Goal: Find contact information: Find contact information

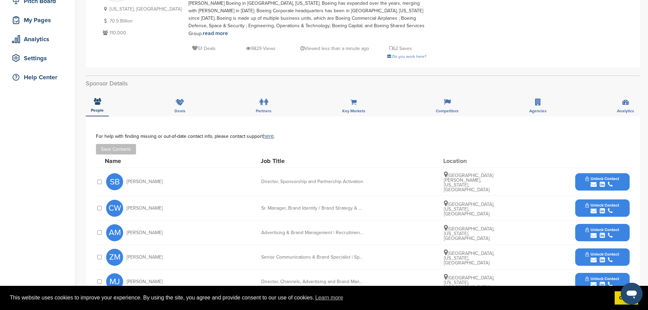
scroll to position [34, 0]
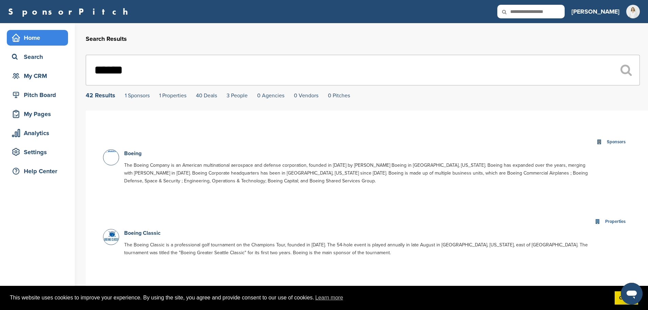
click at [28, 44] on div "Home" at bounding box center [37, 38] width 61 height 16
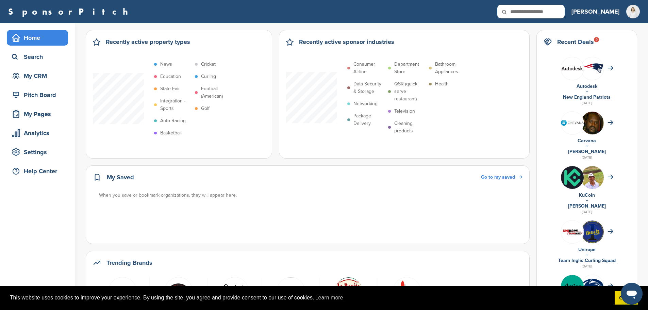
click at [520, 10] on icon at bounding box center [508, 12] width 23 height 14
click at [529, 16] on input "text" at bounding box center [530, 12] width 67 height 14
click at [51, 55] on div "Search" at bounding box center [39, 57] width 58 height 12
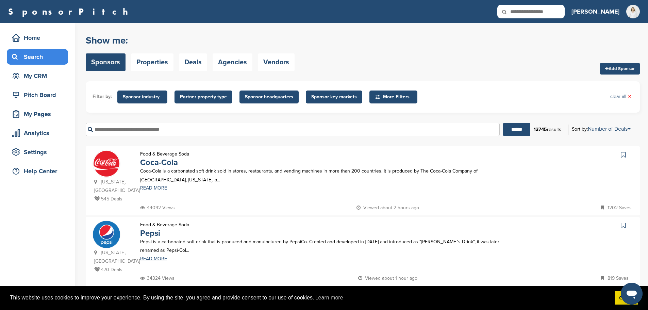
click at [132, 95] on span "Sponsor industry" at bounding box center [142, 96] width 39 height 7
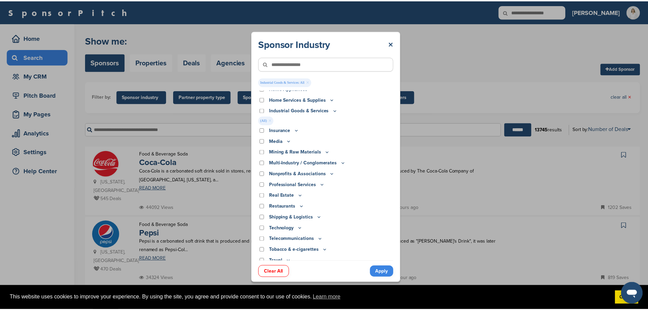
scroll to position [151, 0]
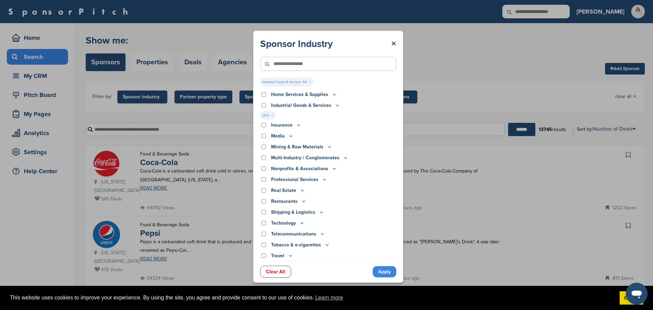
click at [384, 274] on link "Apply" at bounding box center [384, 271] width 23 height 11
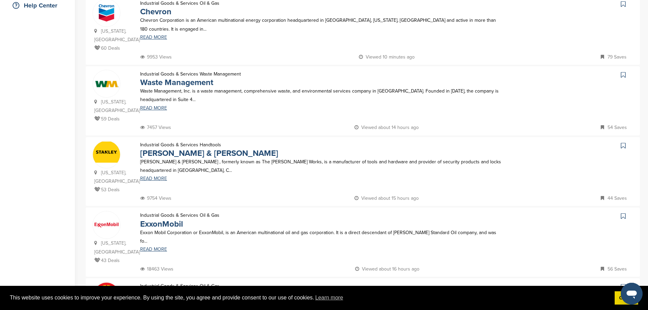
scroll to position [170, 0]
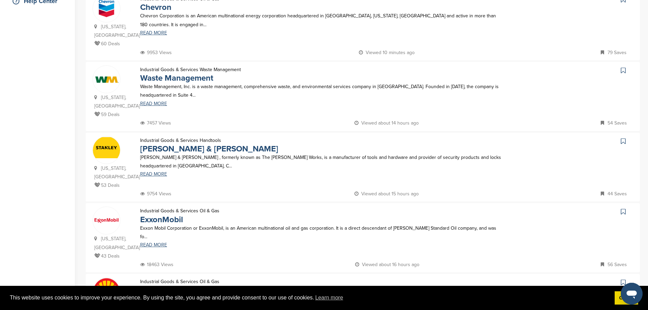
click at [155, 162] on p "Stanley Black & Decker , formerly known as The Stanley Works, is a manufacturer…" at bounding box center [320, 161] width 361 height 17
click at [159, 172] on link "READ MORE" at bounding box center [320, 174] width 361 height 5
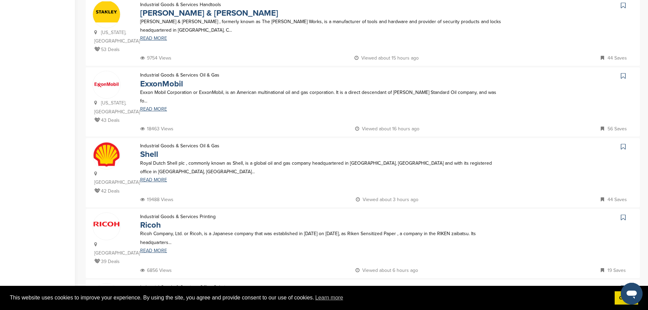
scroll to position [306, 0]
click at [159, 79] on link "ExxonMobil" at bounding box center [161, 84] width 43 height 10
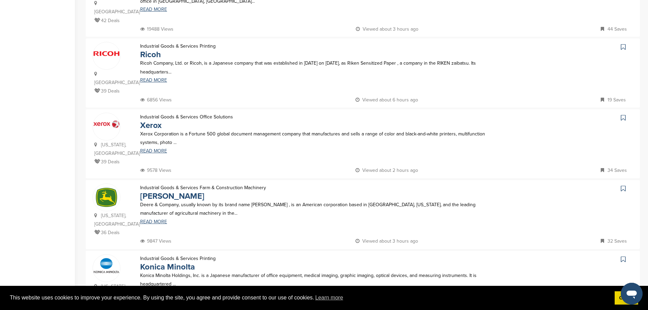
scroll to position [510, 0]
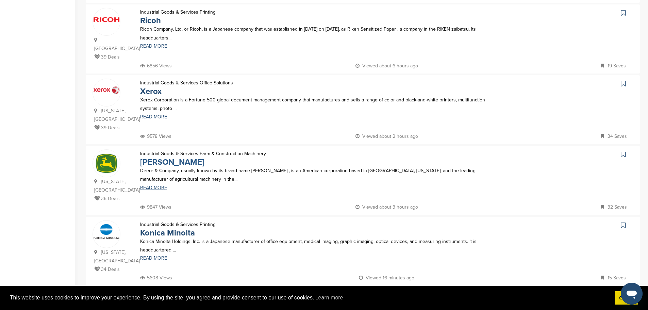
click at [161, 157] on link "John Deere" at bounding box center [172, 162] width 64 height 10
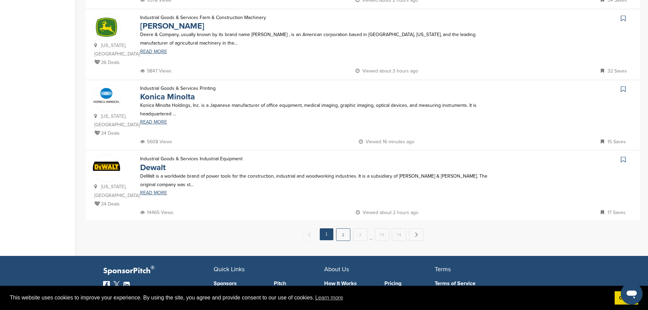
click at [347, 228] on link "2" at bounding box center [343, 234] width 14 height 13
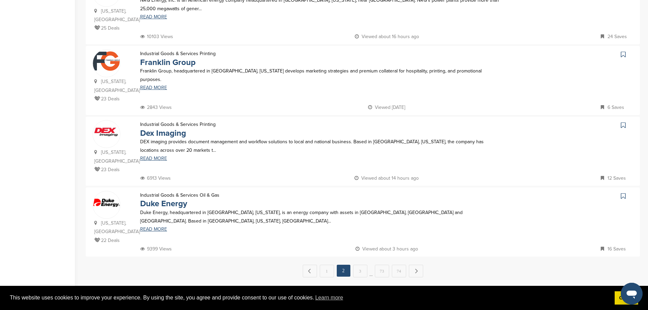
scroll to position [612, 0]
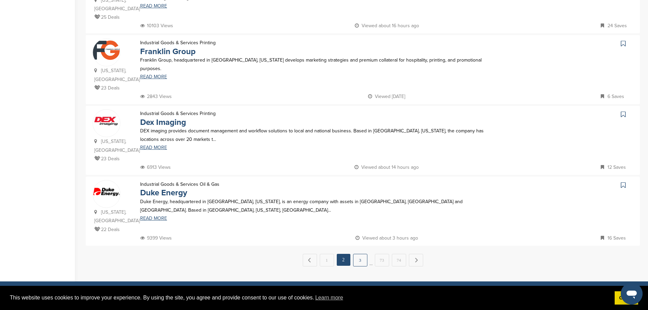
click at [360, 254] on link "3" at bounding box center [360, 260] width 14 height 13
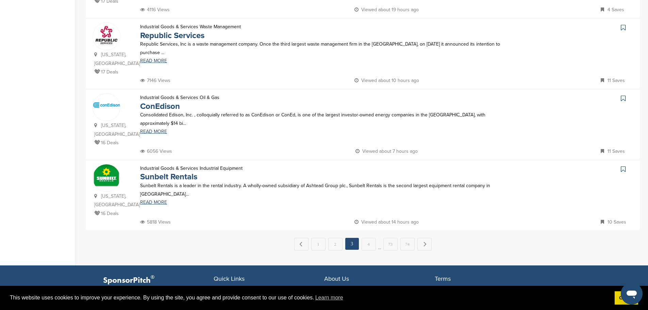
scroll to position [646, 0]
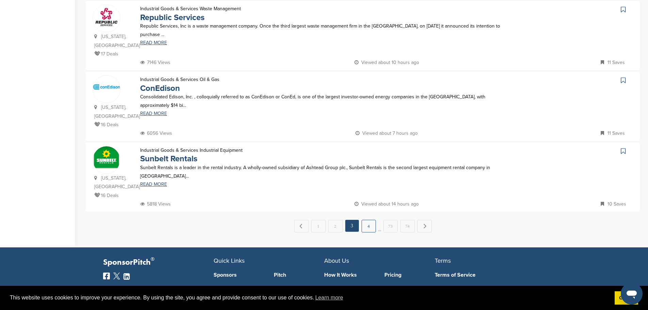
click at [370, 220] on link "4" at bounding box center [368, 226] width 14 height 13
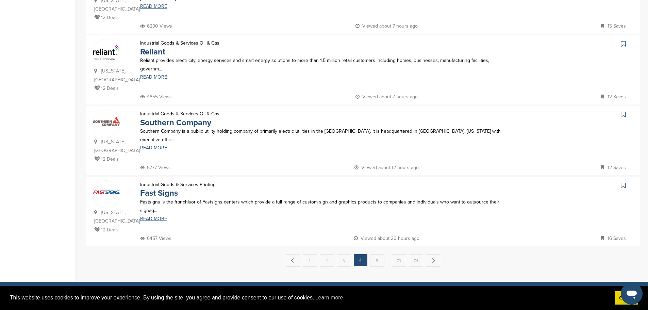
scroll to position [612, 0]
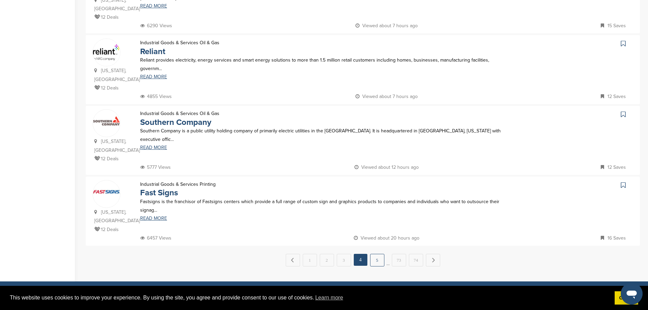
click at [376, 254] on link "5" at bounding box center [377, 260] width 14 height 13
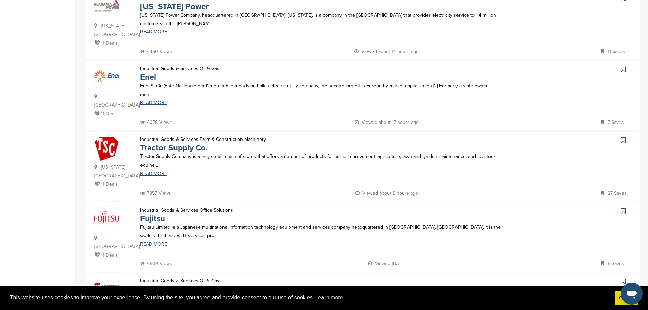
scroll to position [408, 0]
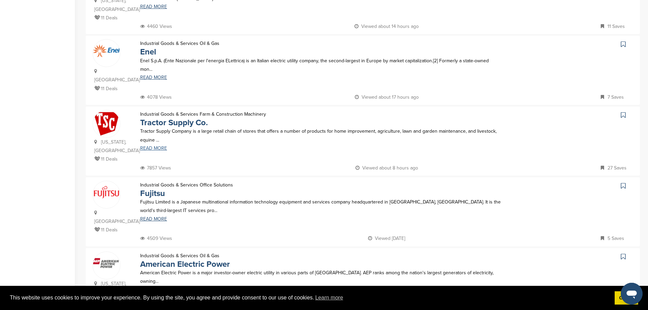
click at [154, 146] on link "READ MORE" at bounding box center [320, 148] width 361 height 5
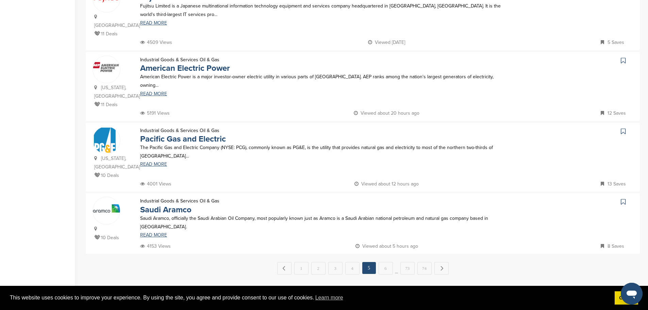
scroll to position [612, 0]
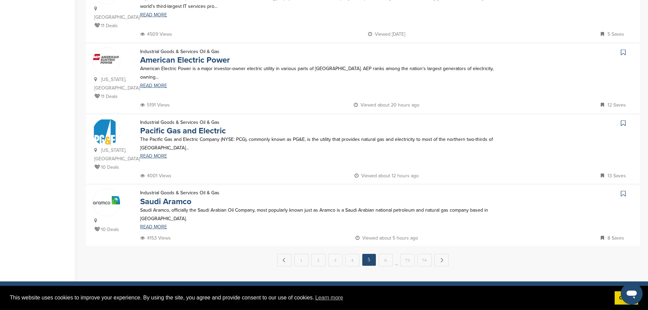
click at [387, 254] on link "6" at bounding box center [385, 260] width 14 height 13
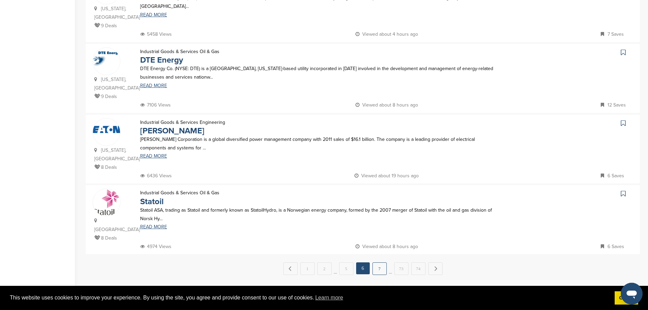
click at [378, 262] on link "7" at bounding box center [379, 268] width 14 height 13
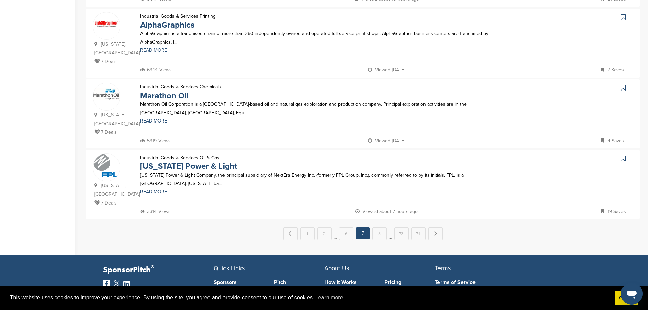
scroll to position [646, 0]
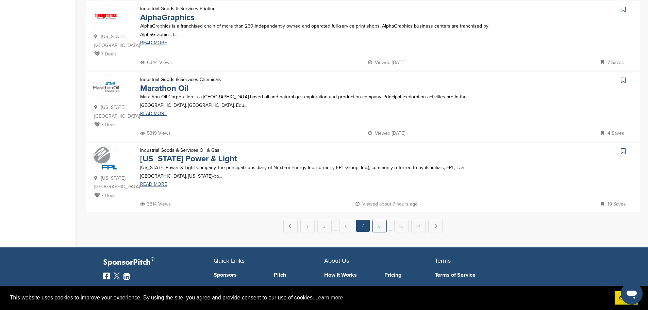
click at [382, 220] on link "8" at bounding box center [379, 226] width 14 height 13
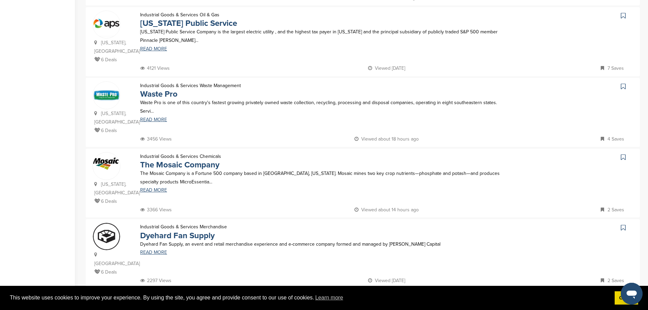
scroll to position [612, 0]
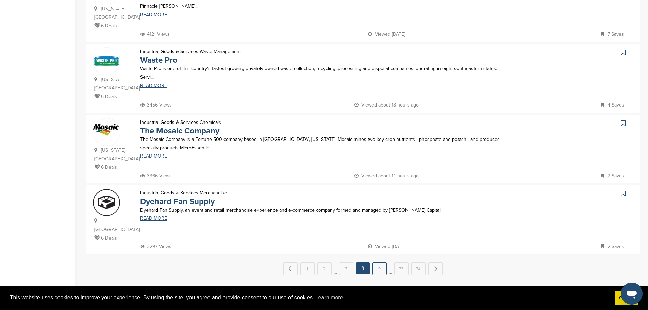
click at [380, 262] on link "9" at bounding box center [379, 268] width 14 height 13
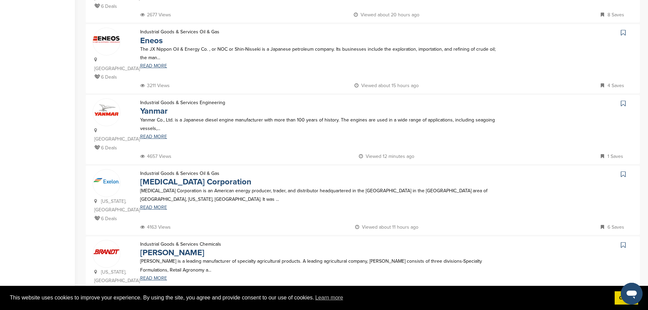
scroll to position [544, 0]
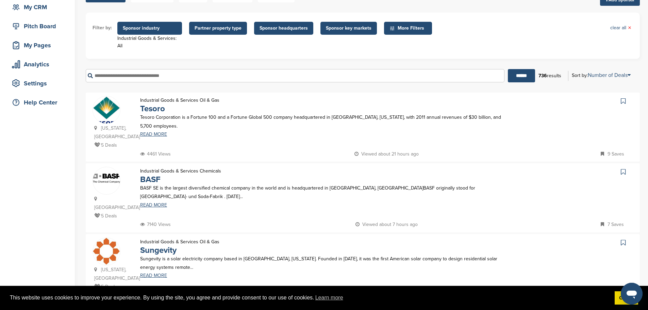
scroll to position [136, 0]
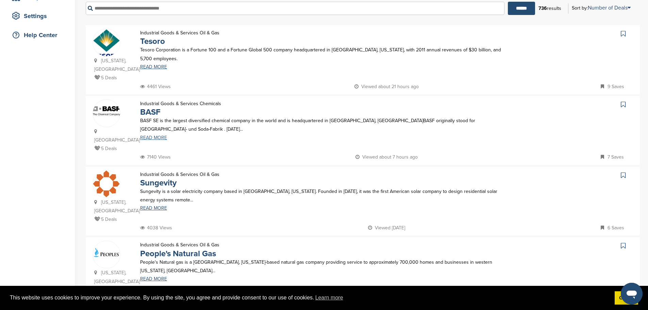
click at [159, 135] on link "READ MORE" at bounding box center [320, 137] width 361 height 5
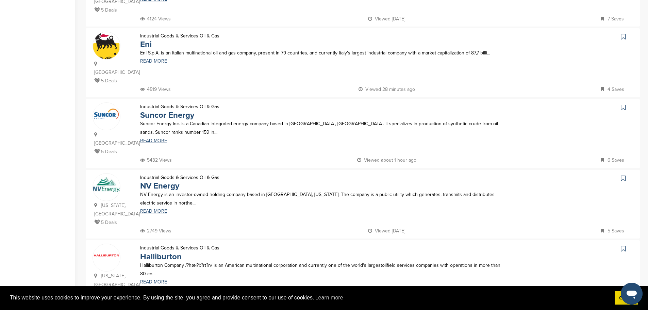
scroll to position [646, 0]
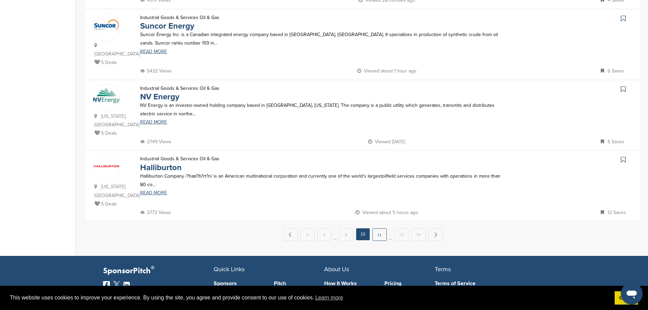
click at [379, 228] on link "11" at bounding box center [379, 234] width 14 height 13
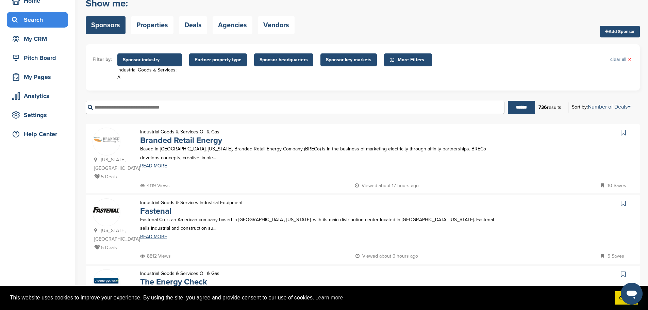
scroll to position [136, 0]
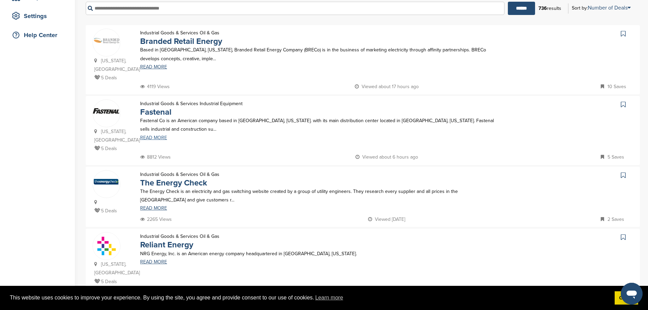
click at [157, 135] on link "READ MORE" at bounding box center [320, 137] width 361 height 5
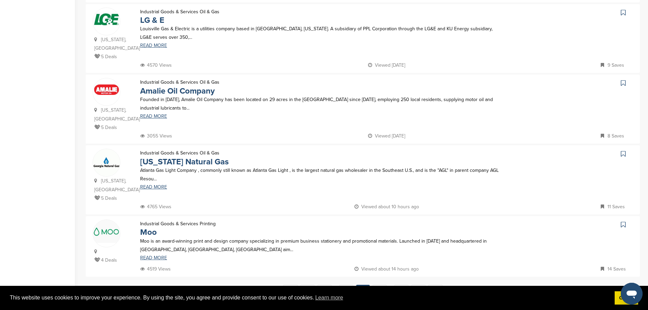
scroll to position [612, 0]
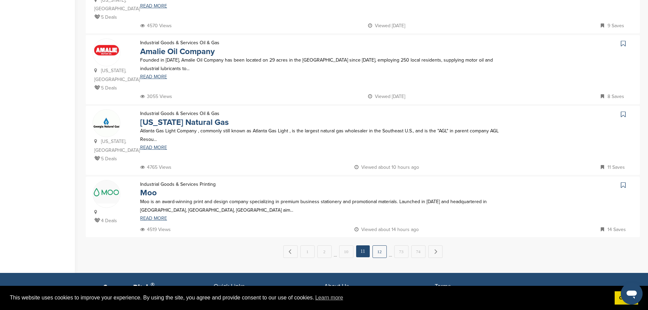
click at [381, 245] on link "12" at bounding box center [379, 251] width 14 height 13
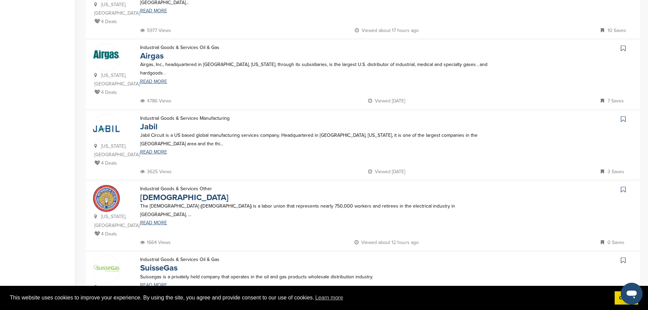
scroll to position [204, 0]
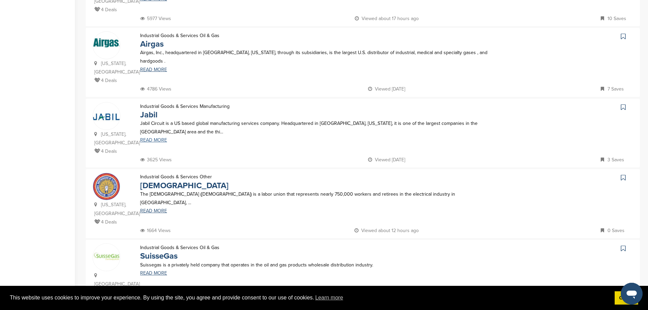
click at [151, 140] on link "READ MORE" at bounding box center [320, 140] width 361 height 5
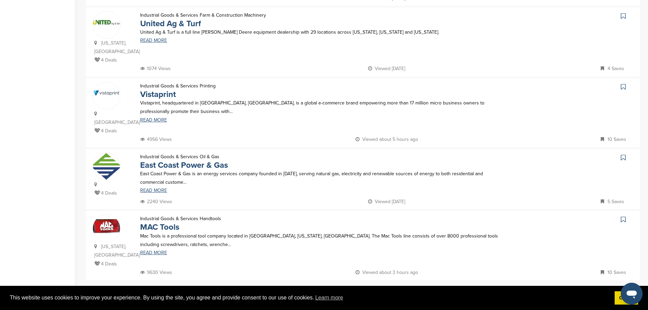
scroll to position [578, 0]
click at [380, 288] on link "13" at bounding box center [379, 294] width 14 height 13
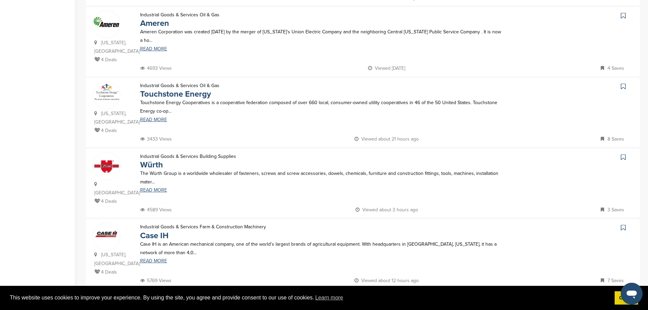
click at [381, 296] on link "14" at bounding box center [379, 302] width 14 height 13
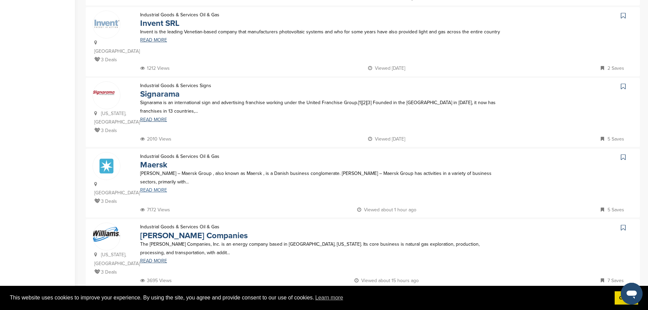
click at [147, 188] on link "READ MORE" at bounding box center [320, 190] width 361 height 5
click at [380, 296] on link "15" at bounding box center [379, 302] width 14 height 13
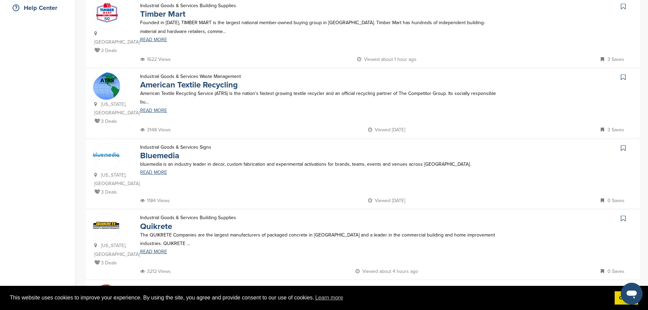
scroll to position [238, 0]
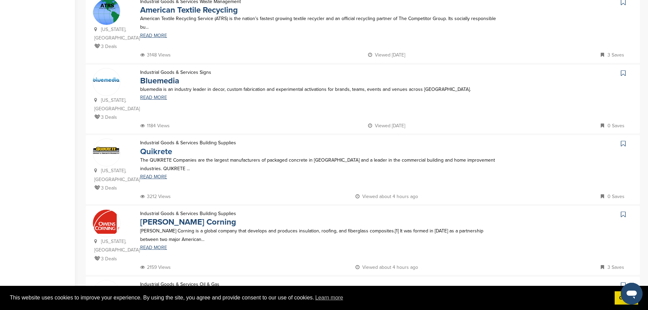
click at [161, 147] on link "Quikrete" at bounding box center [156, 152] width 32 height 10
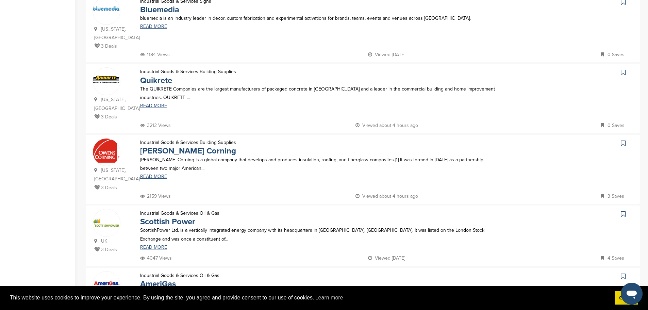
scroll to position [340, 0]
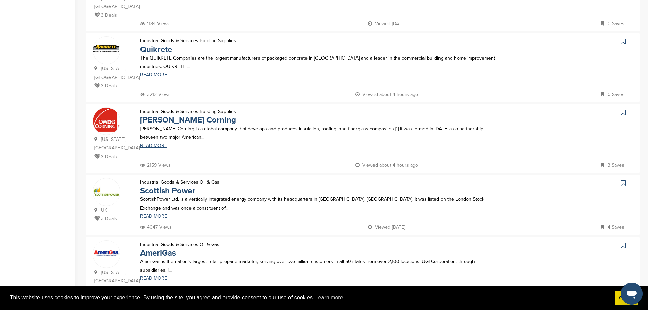
click at [170, 124] on p "Owens Corning is a global company that develops and produces insulation, roofin…" at bounding box center [320, 132] width 361 height 17
click at [175, 115] on link "Owens Corning" at bounding box center [188, 120] width 96 height 10
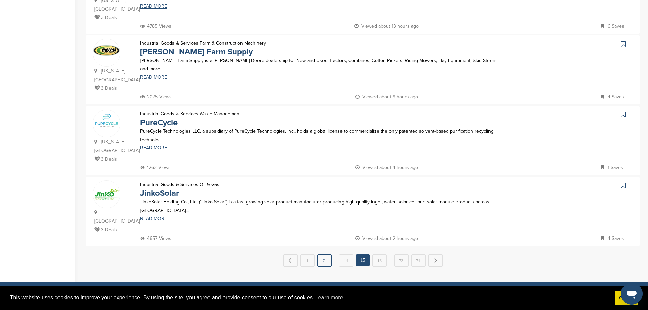
scroll to position [612, 0]
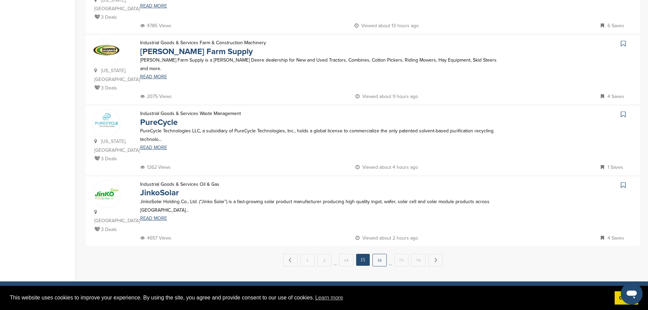
click at [381, 254] on link "16" at bounding box center [379, 260] width 14 height 13
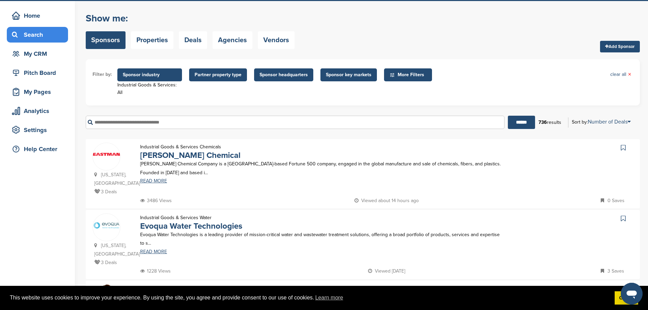
scroll to position [34, 0]
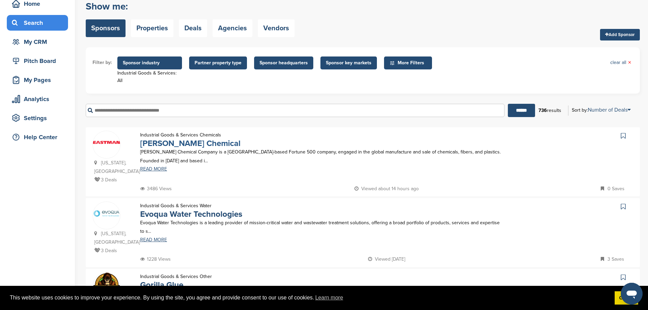
click at [186, 147] on link "Eastman Chemical" at bounding box center [190, 143] width 100 height 10
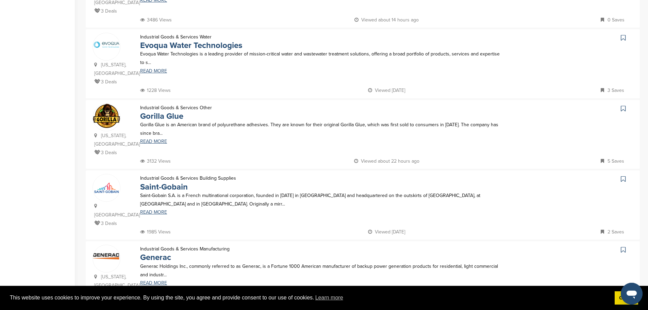
scroll to position [204, 0]
click at [153, 114] on link "Gorilla Glue" at bounding box center [161, 115] width 43 height 10
click at [168, 115] on link "Gorilla Glue" at bounding box center [161, 115] width 43 height 10
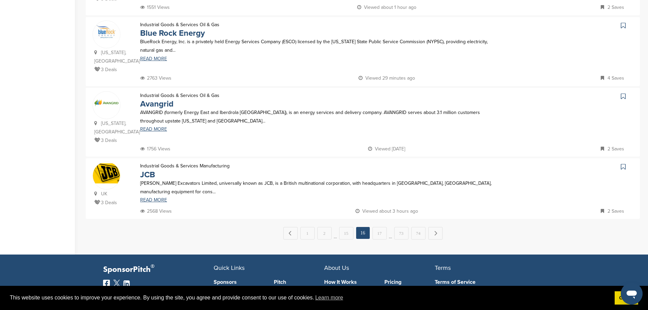
scroll to position [646, 0]
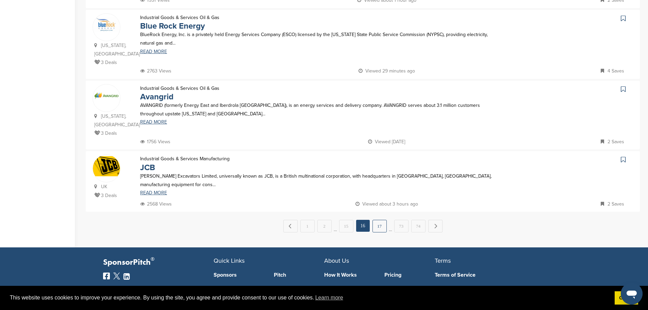
click at [376, 220] on link "17" at bounding box center [379, 226] width 14 height 13
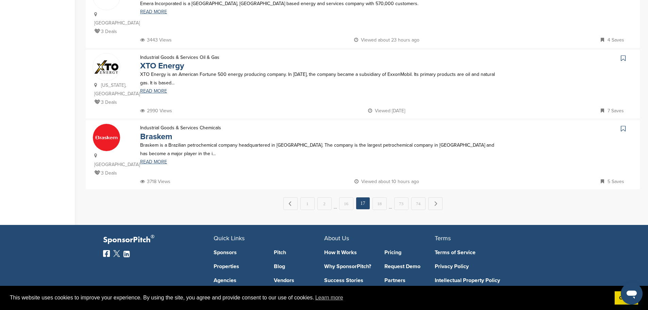
scroll to position [680, 0]
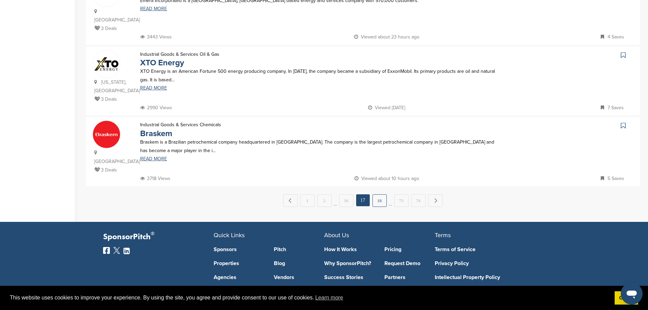
click at [373, 194] on link "18" at bounding box center [379, 200] width 14 height 13
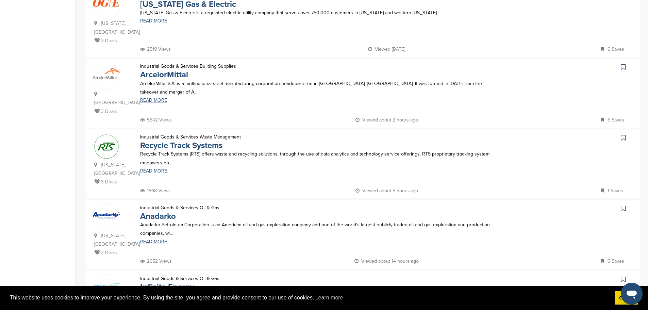
scroll to position [374, 0]
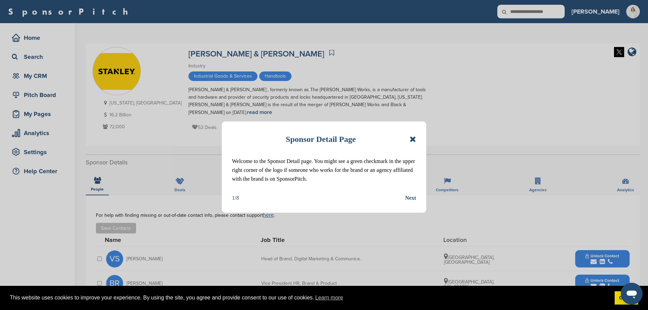
click at [412, 131] on div "Sponsor Detail Page Welcome to the Sponsor Detail page. You might see a green c…" at bounding box center [324, 166] width 204 height 91
click at [589, 250] on div "Sponsor Detail Page Welcome to the Sponsor Detail page. You might see a green c…" at bounding box center [324, 155] width 648 height 310
click at [412, 140] on icon at bounding box center [412, 139] width 6 height 8
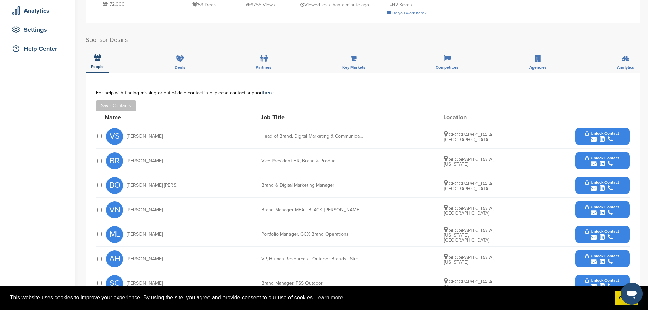
scroll to position [136, 0]
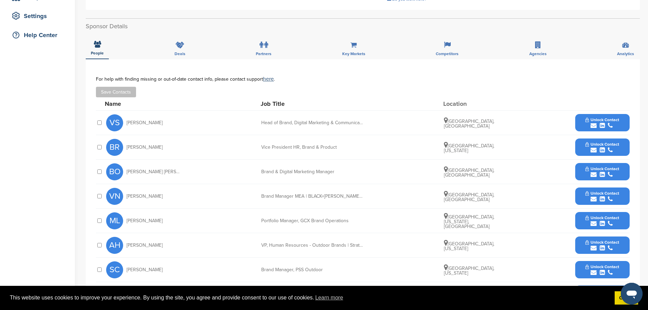
click at [591, 137] on button "Unlock Contact" at bounding box center [602, 147] width 50 height 20
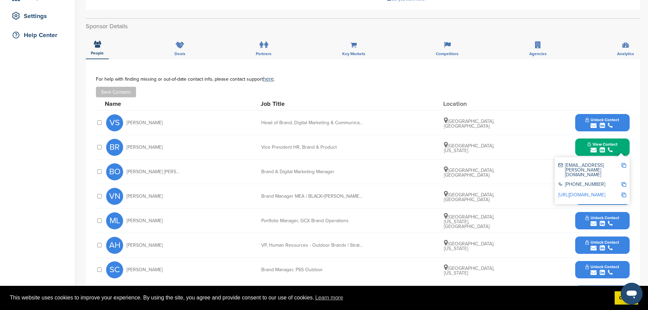
click at [623, 163] on img at bounding box center [623, 165] width 5 height 5
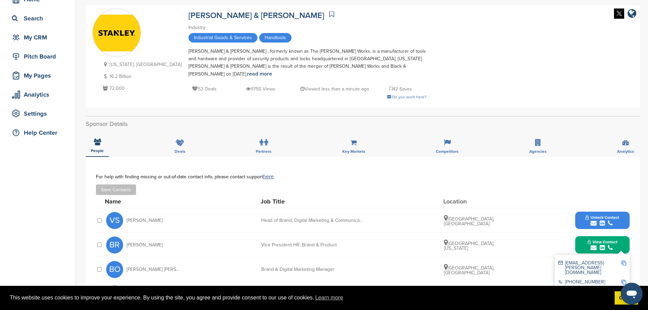
scroll to position [0, 0]
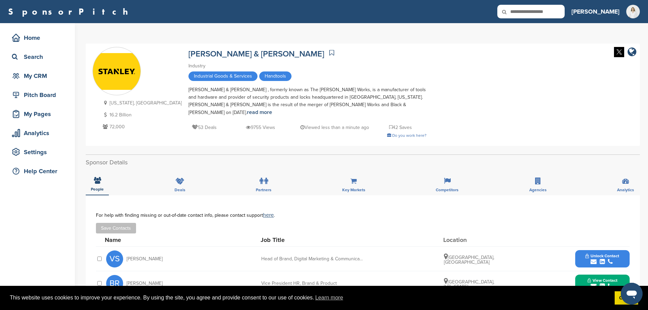
click at [592, 278] on span "View Contact" at bounding box center [602, 280] width 30 height 5
click at [627, 274] on div "View Contact ben.riggins@sbdinc.com +1 860-225-5111 http://www.linkedin.com/in/…" at bounding box center [602, 282] width 54 height 17
click at [625, 274] on button "View Contact" at bounding box center [602, 283] width 46 height 20
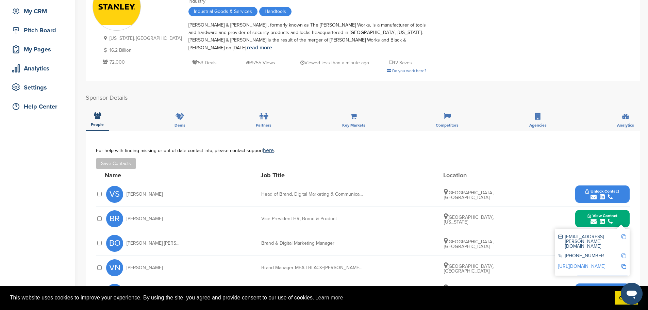
scroll to position [136, 0]
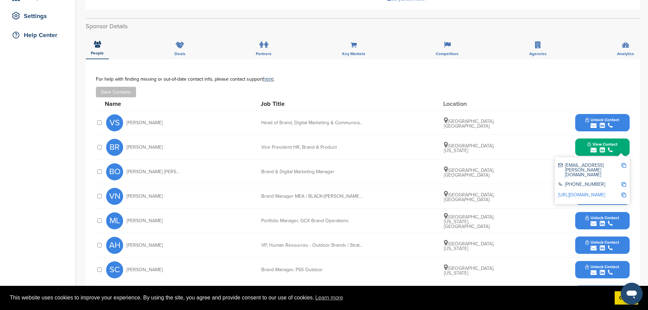
click at [623, 163] on img at bounding box center [623, 165] width 5 height 5
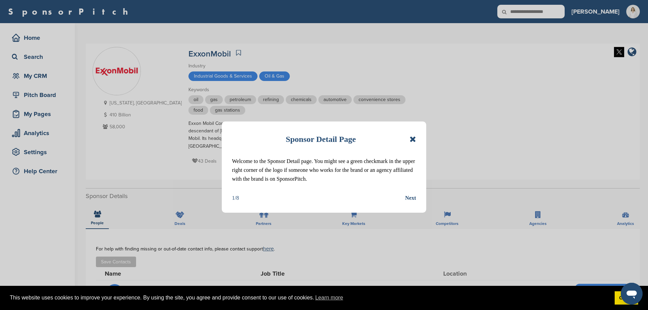
click at [414, 137] on icon at bounding box center [412, 139] width 6 height 8
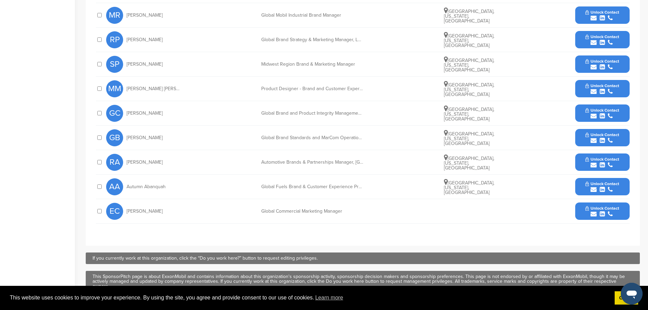
scroll to position [306, 0]
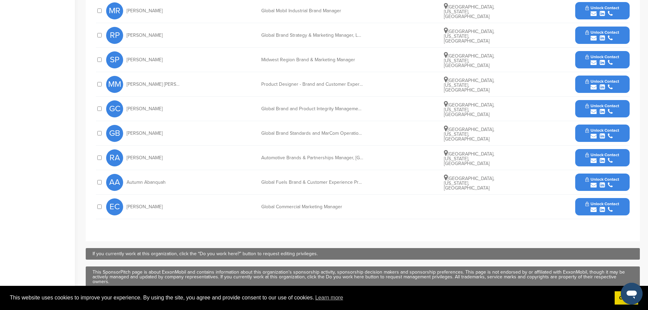
click at [338, 158] on div "Automotive Brands & Partnerships Manager, North America" at bounding box center [312, 157] width 102 height 5
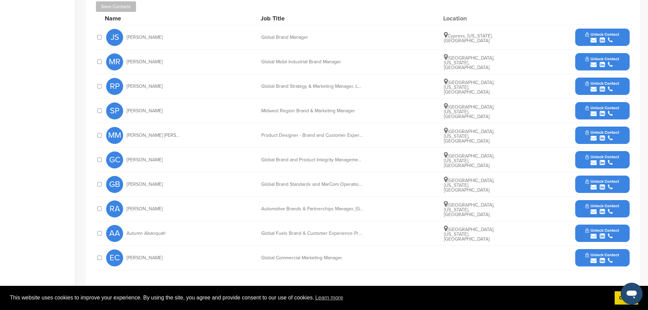
scroll to position [170, 0]
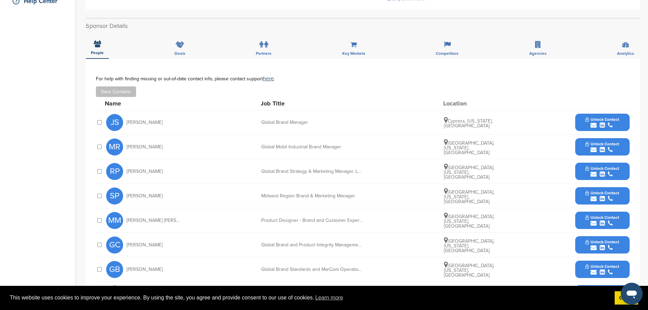
click at [605, 168] on span "Unlock Contact" at bounding box center [602, 168] width 34 height 5
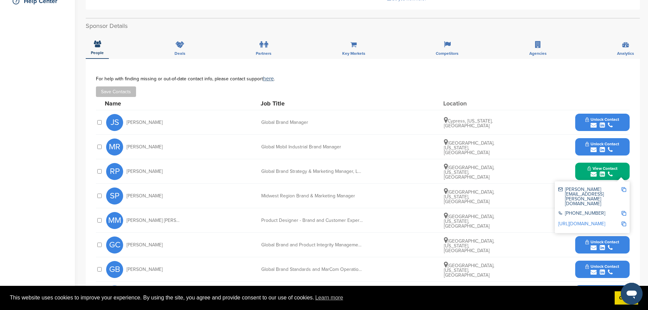
click at [623, 189] on img at bounding box center [623, 189] width 5 height 5
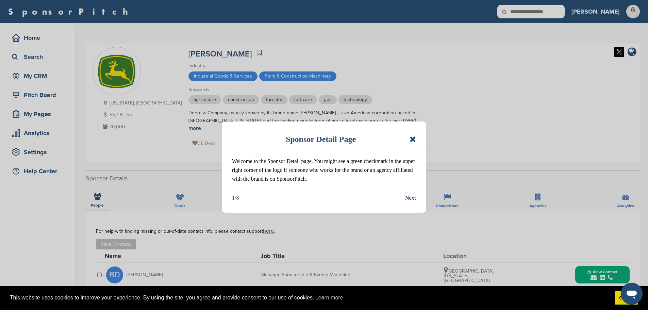
click at [561, 234] on div "Sponsor Detail Page Welcome to the Sponsor Detail page. You might see a green c…" at bounding box center [324, 155] width 648 height 310
click at [410, 138] on div "Sponsor Detail Page" at bounding box center [324, 139] width 184 height 15
click at [413, 138] on icon at bounding box center [412, 139] width 6 height 8
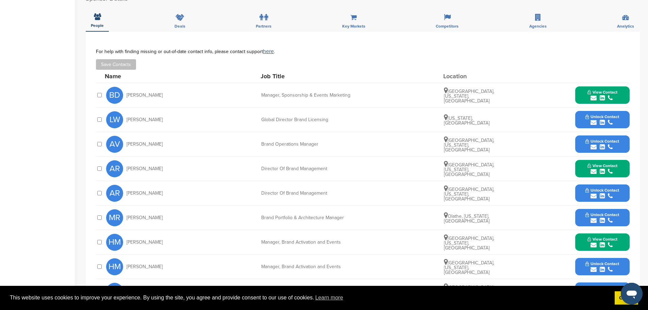
scroll to position [170, 0]
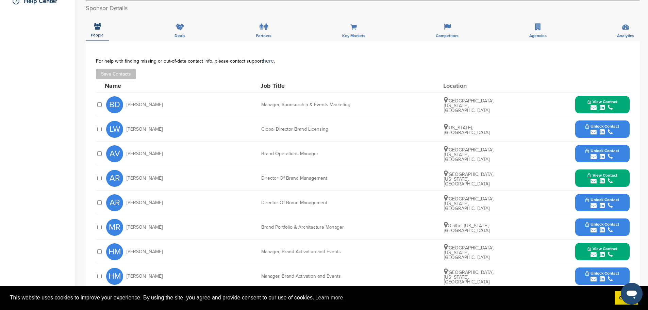
click at [606, 104] on div "submit" at bounding box center [602, 107] width 30 height 6
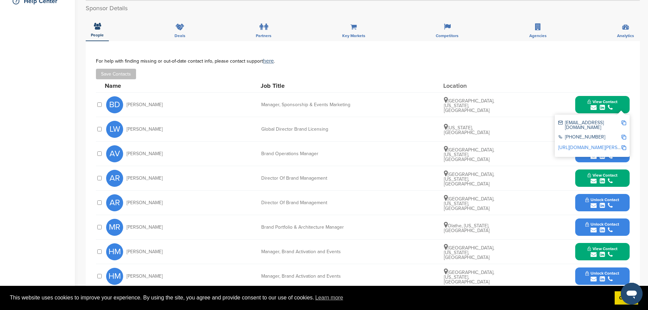
click at [621, 118] on div "dusingbridget@johndeere.com" at bounding box center [592, 125] width 68 height 14
click at [624, 120] on img at bounding box center [623, 122] width 5 height 5
copy div "com"
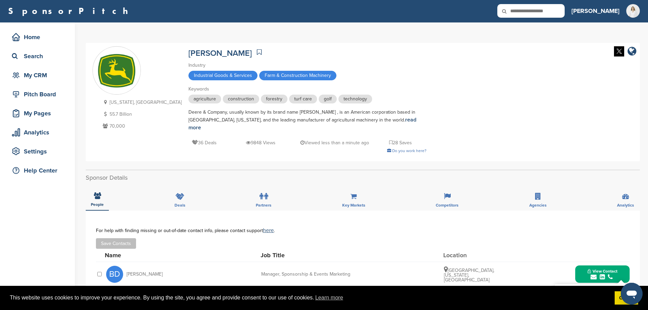
scroll to position [0, 0]
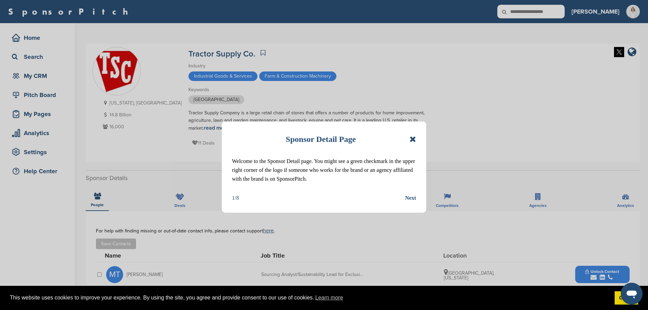
click at [411, 135] on icon at bounding box center [412, 139] width 6 height 8
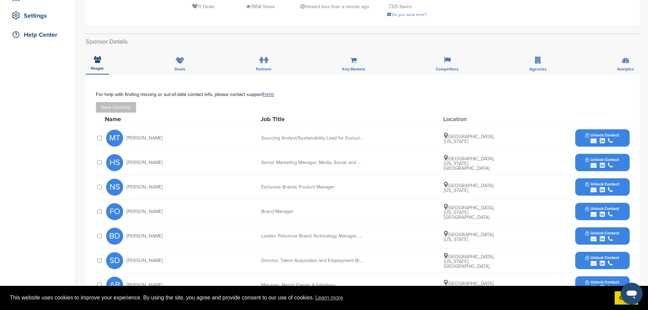
scroll to position [136, 0]
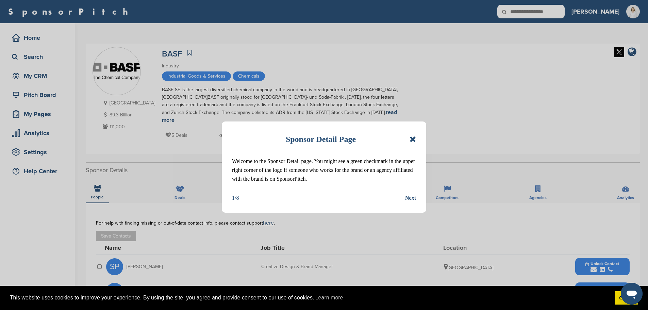
click at [412, 139] on icon at bounding box center [412, 139] width 6 height 8
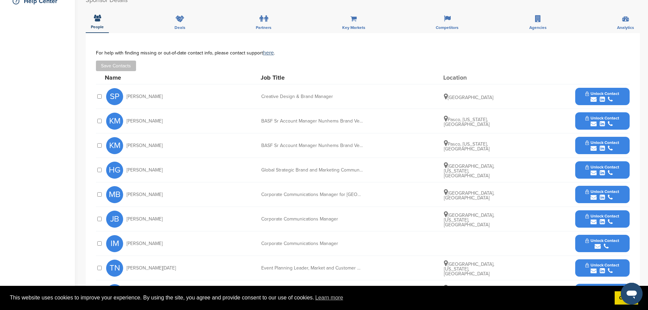
scroll to position [204, 0]
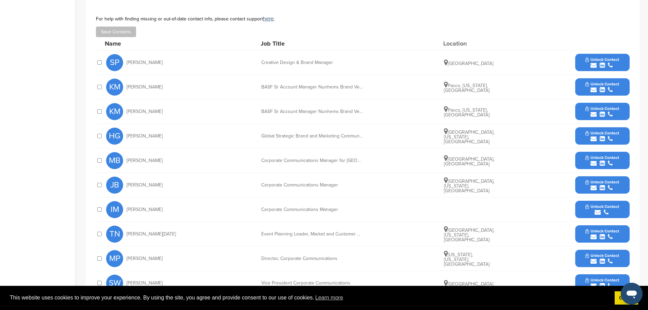
click at [367, 184] on div "JB Joy Bryant Corporate Communications Manager Nashville, Tennessee, United Sta…" at bounding box center [367, 185] width 523 height 24
click at [625, 175] on button "Unlock Contact" at bounding box center [602, 185] width 50 height 20
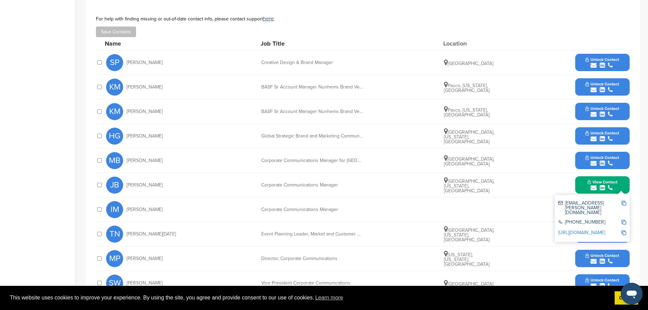
click at [624, 201] on img at bounding box center [623, 203] width 5 height 5
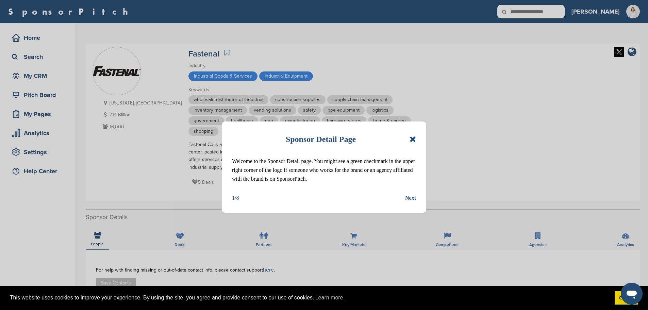
click at [410, 139] on icon at bounding box center [412, 139] width 6 height 8
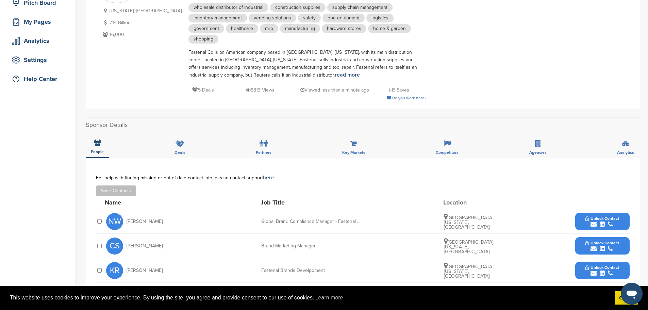
scroll to position [238, 0]
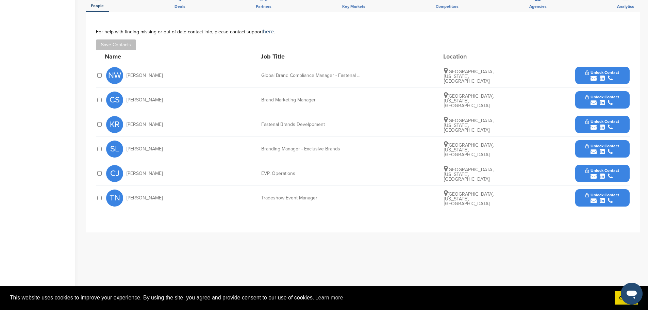
click at [620, 97] on button "Unlock Contact" at bounding box center [602, 100] width 50 height 20
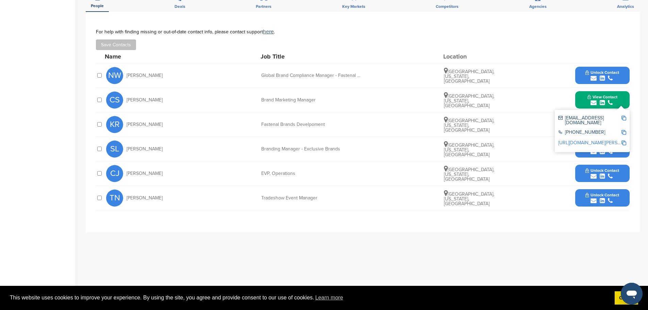
click at [624, 118] on img at bounding box center [623, 118] width 5 height 5
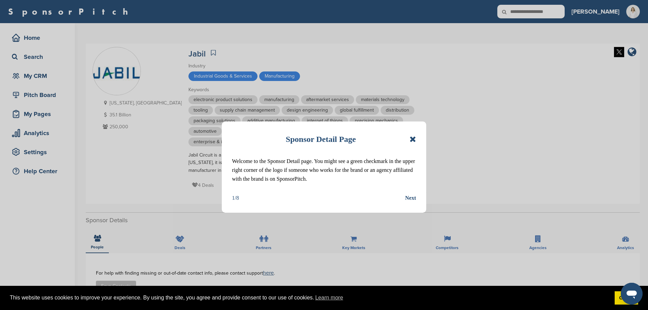
click at [414, 137] on icon at bounding box center [412, 139] width 6 height 8
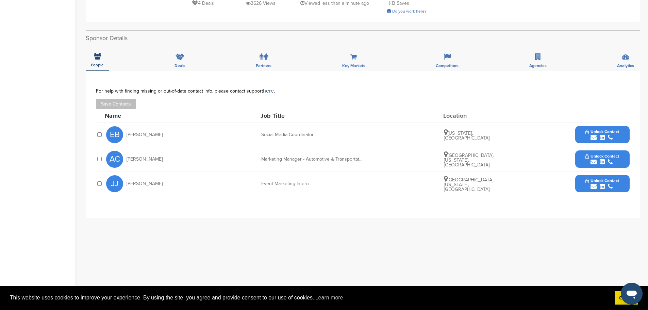
scroll to position [170, 0]
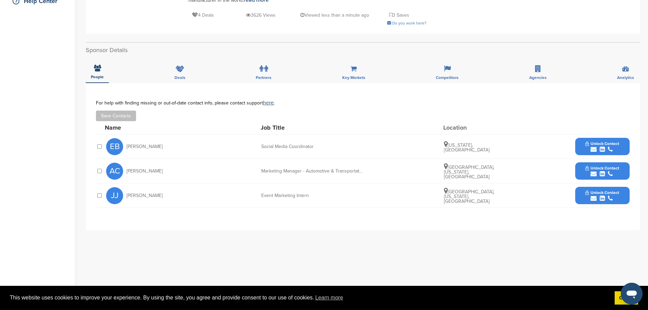
click at [621, 173] on button "Unlock Contact" at bounding box center [602, 171] width 50 height 20
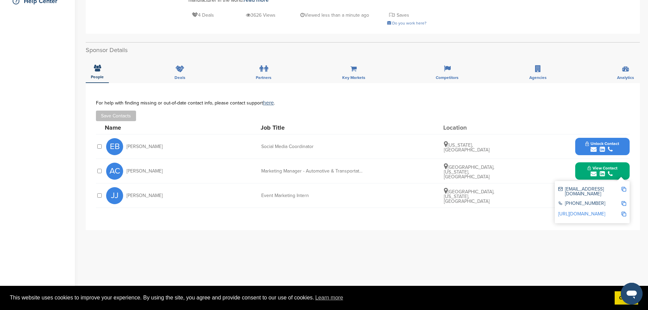
click at [624, 188] on img at bounding box center [623, 189] width 5 height 5
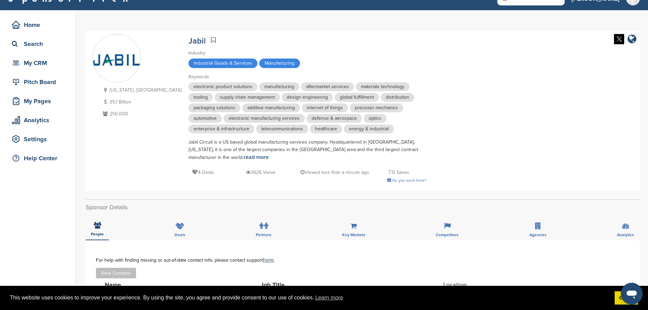
scroll to position [0, 0]
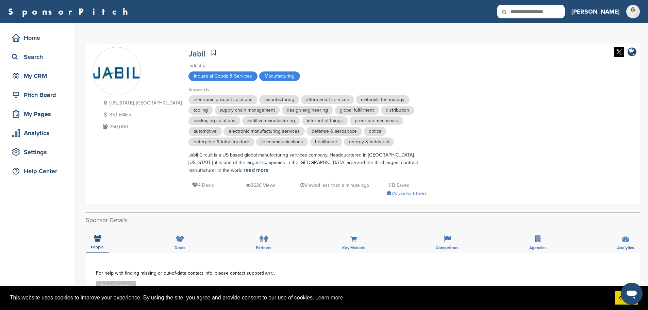
click at [538, 13] on input "text" at bounding box center [530, 12] width 67 height 14
type input "*******"
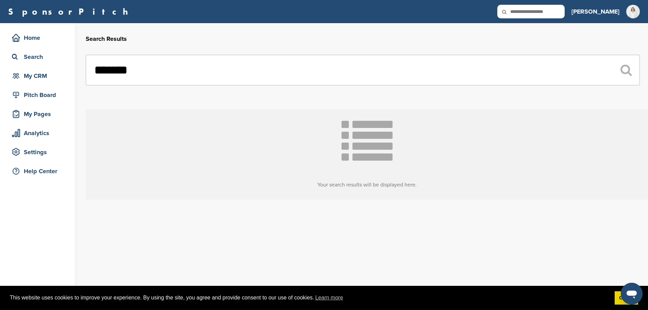
click at [154, 78] on input "*******" at bounding box center [363, 70] width 554 height 31
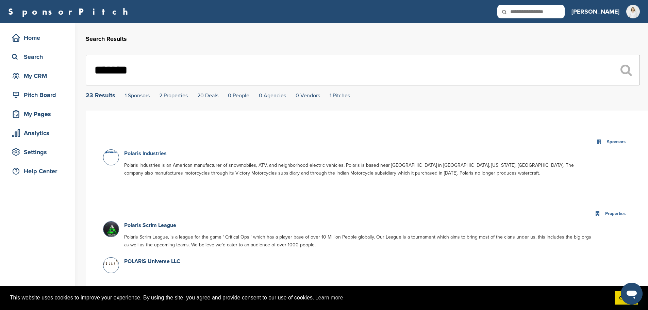
click at [145, 152] on link "Polaris Industries" at bounding box center [145, 153] width 42 height 7
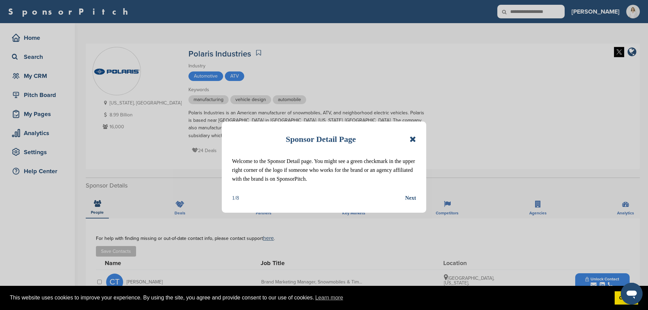
click at [414, 135] on icon at bounding box center [412, 139] width 6 height 8
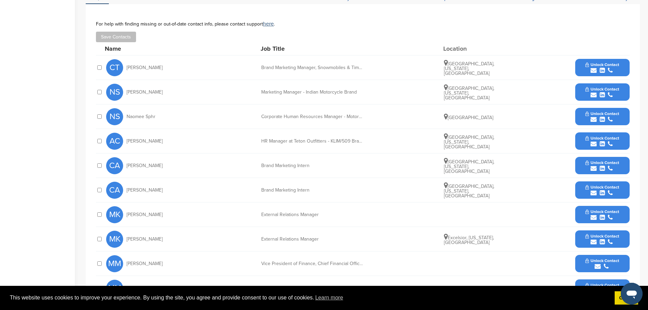
scroll to position [204, 0]
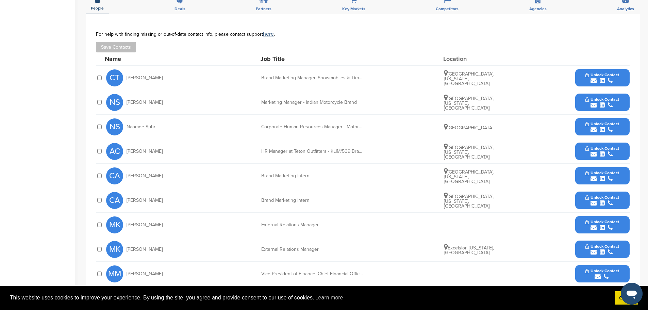
drag, startPoint x: 78, startPoint y: 71, endPoint x: 127, endPoint y: 146, distance: 89.6
click at [127, 146] on div "Home Search My CRM Pitch Board My Pages Analytics Settings Help Center Sponsor …" at bounding box center [324, 106] width 648 height 575
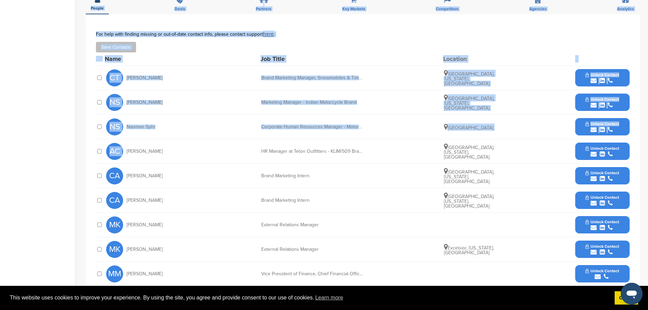
click at [371, 47] on div "Save Contacts" at bounding box center [362, 47] width 533 height 11
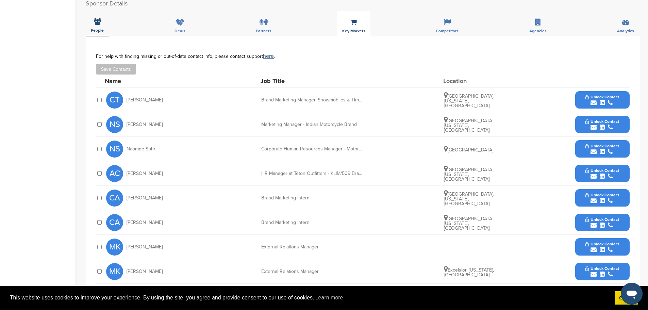
scroll to position [170, 0]
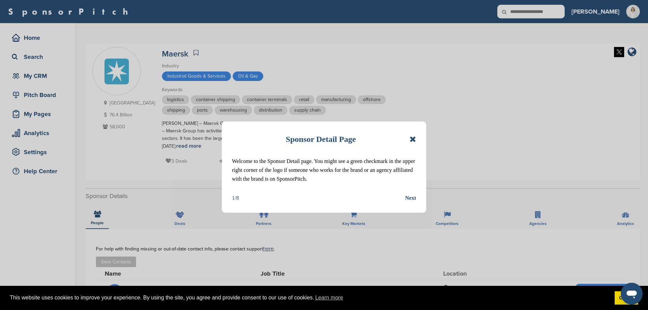
click at [413, 142] on icon at bounding box center [412, 139] width 6 height 8
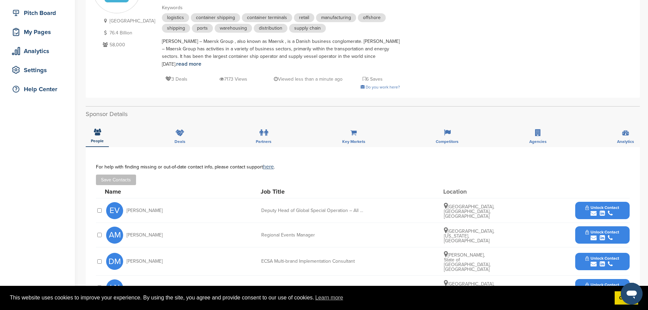
scroll to position [204, 0]
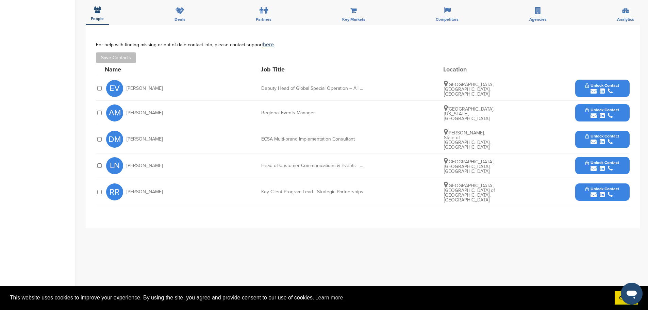
click at [618, 107] on span "Unlock Contact" at bounding box center [602, 109] width 34 height 5
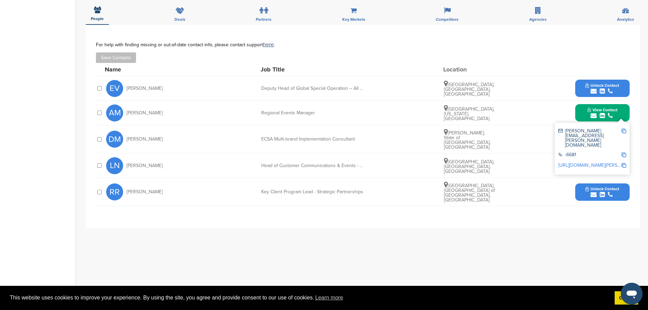
click at [624, 129] on img at bounding box center [623, 131] width 5 height 5
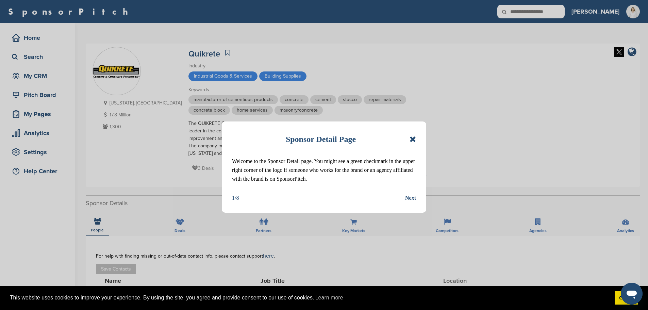
click at [414, 139] on icon at bounding box center [412, 139] width 6 height 8
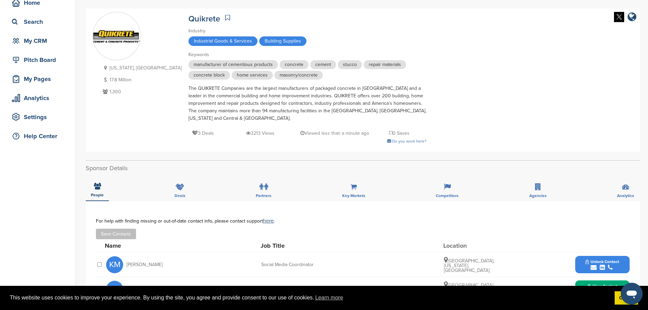
scroll to position [136, 0]
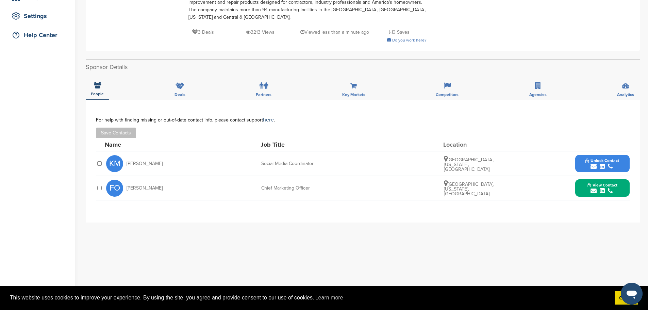
click at [609, 182] on button "View Contact" at bounding box center [602, 188] width 46 height 20
click at [624, 206] on img at bounding box center [623, 206] width 5 height 5
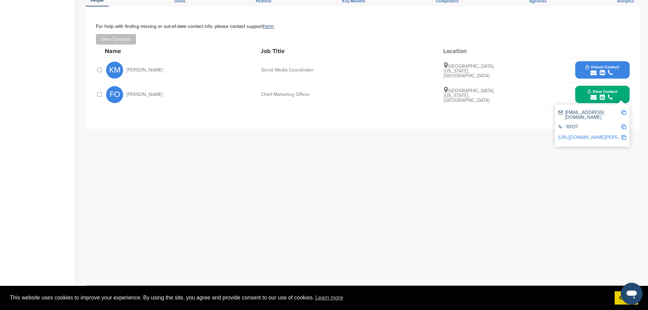
scroll to position [238, 0]
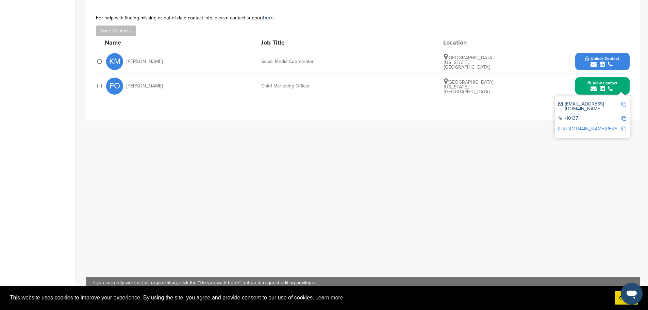
drag, startPoint x: 624, startPoint y: 105, endPoint x: 605, endPoint y: 107, distance: 19.1
click at [624, 105] on img at bounding box center [623, 104] width 5 height 5
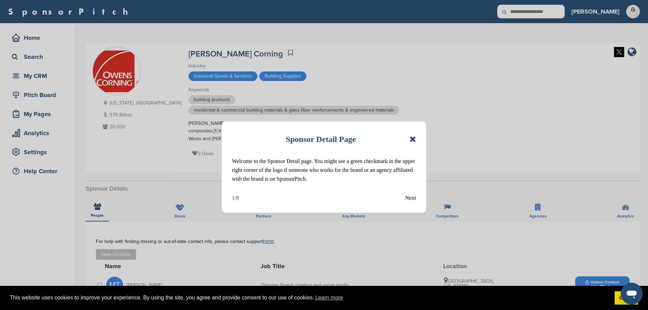
click at [415, 136] on div "Sponsor Detail Page Welcome to the Sponsor Detail page. You might see a green c…" at bounding box center [324, 166] width 204 height 91
click at [412, 140] on icon at bounding box center [412, 139] width 6 height 8
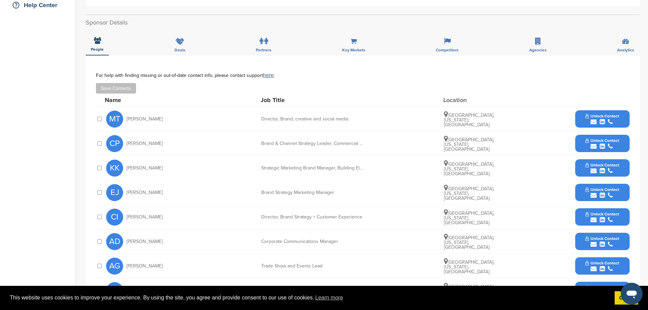
scroll to position [170, 0]
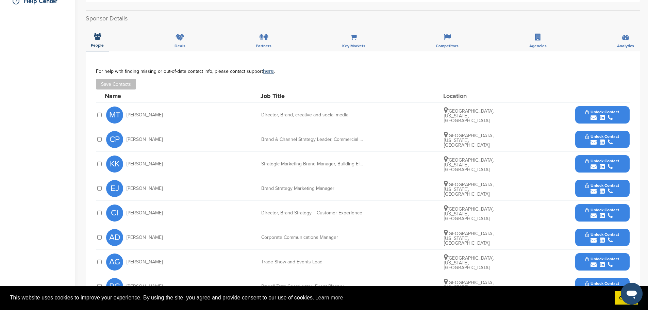
click at [620, 112] on button "Unlock Contact" at bounding box center [602, 115] width 50 height 20
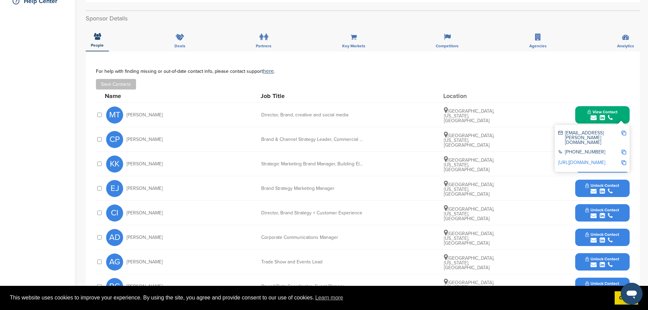
click at [621, 160] on img at bounding box center [623, 162] width 5 height 5
click at [621, 134] on img at bounding box center [623, 133] width 5 height 5
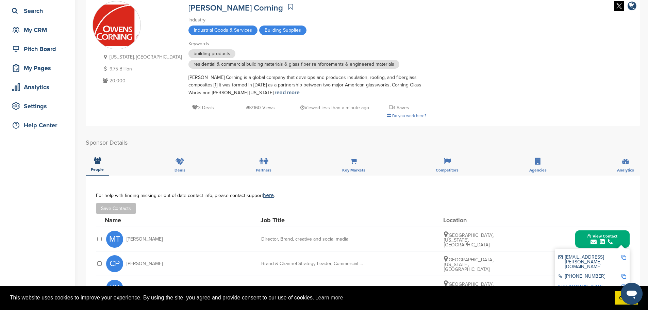
scroll to position [0, 0]
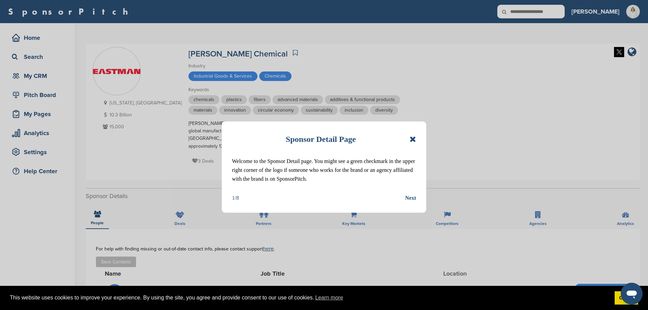
click at [414, 138] on icon at bounding box center [412, 139] width 6 height 8
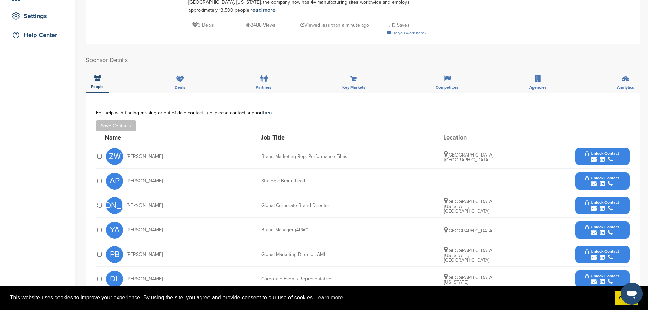
scroll to position [170, 0]
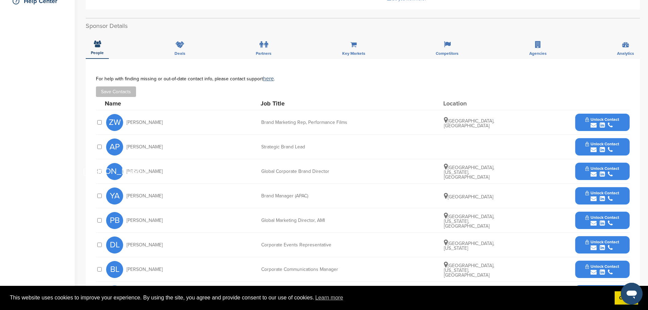
click at [326, 218] on div "Global Marketing Director, AMI" at bounding box center [312, 220] width 102 height 5
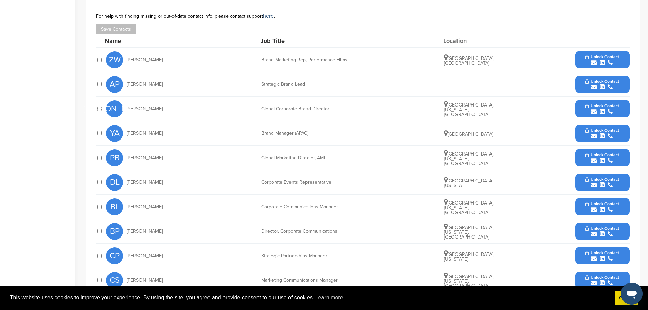
scroll to position [238, 0]
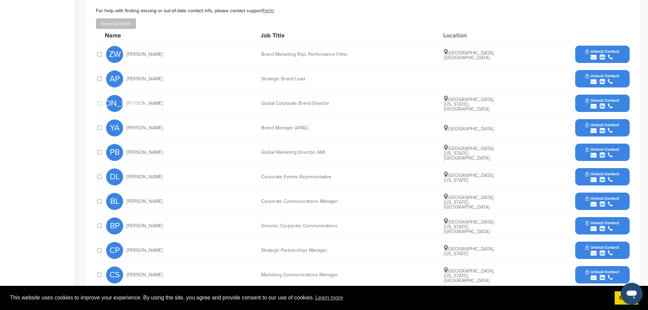
click at [617, 220] on span "Unlock Contact" at bounding box center [602, 222] width 34 height 5
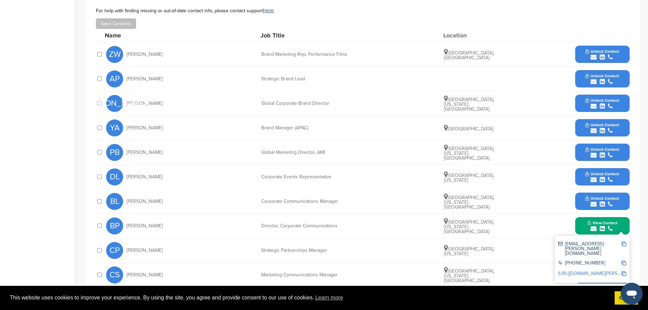
click at [624, 241] on img at bounding box center [623, 243] width 5 height 5
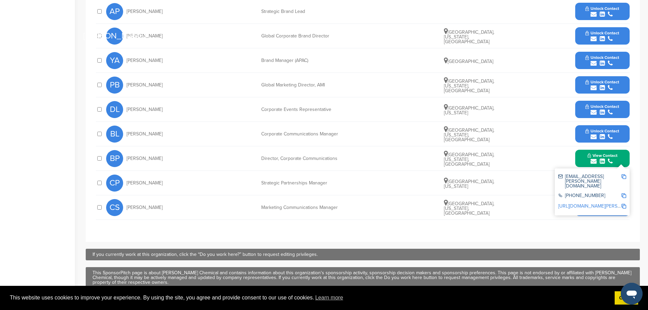
scroll to position [306, 0]
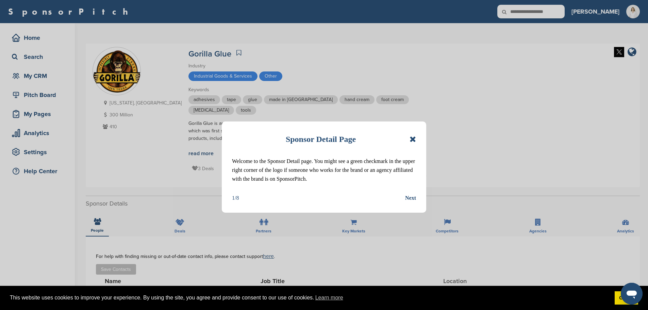
click at [412, 140] on icon at bounding box center [412, 139] width 6 height 8
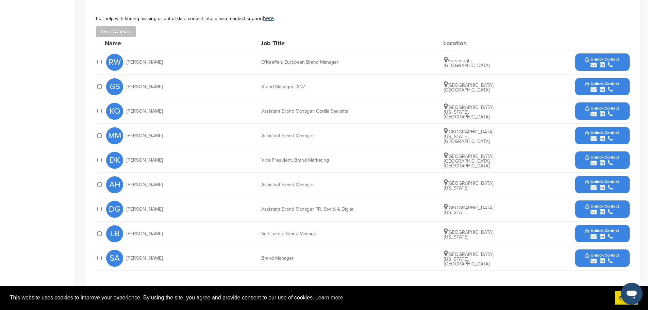
scroll to position [238, 0]
click at [364, 200] on div "DG [PERSON_NAME] Assistant Brand Manager PR, Social & Digital [GEOGRAPHIC_DATA]…" at bounding box center [367, 209] width 523 height 24
click at [627, 199] on button "Unlock Contact" at bounding box center [602, 209] width 50 height 20
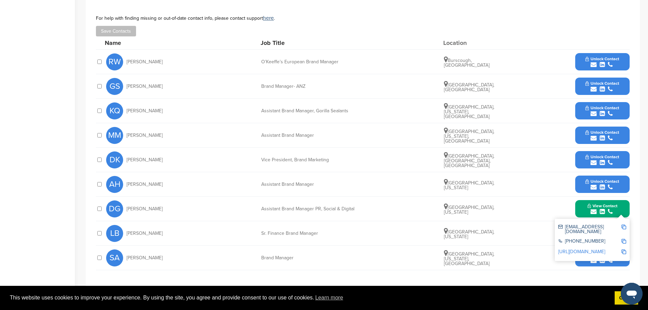
click at [626, 219] on div "[EMAIL_ADDRESS][DOMAIN_NAME] [PHONE_NUMBER] [URL][DOMAIN_NAME]" at bounding box center [592, 240] width 75 height 42
click at [595, 249] on link "[URL][DOMAIN_NAME]" at bounding box center [581, 252] width 47 height 6
click at [625, 224] on img at bounding box center [623, 226] width 5 height 5
